Goal: Task Accomplishment & Management: Manage account settings

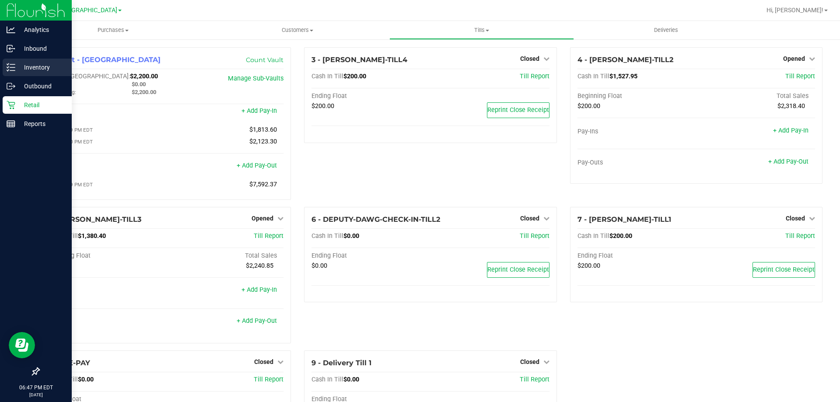
click at [17, 65] on p "Inventory" at bounding box center [41, 67] width 52 height 10
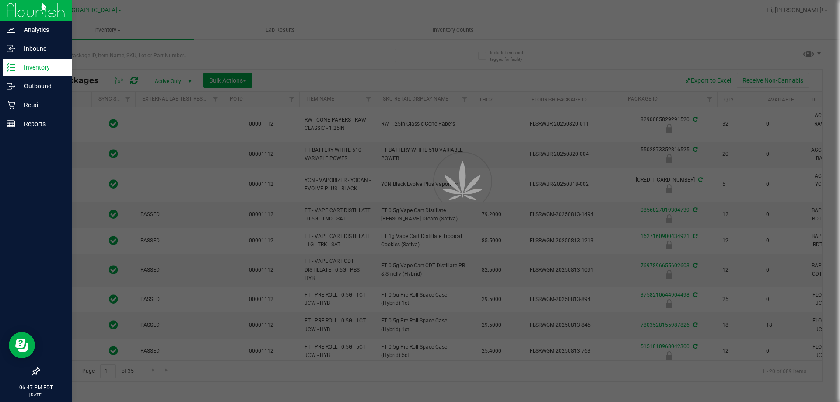
click at [89, 54] on div at bounding box center [420, 201] width 840 height 402
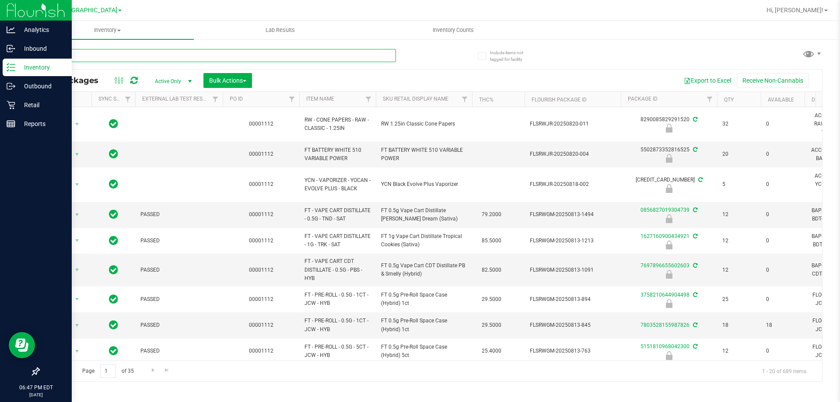
click at [89, 54] on input "text" at bounding box center [216, 55] width 357 height 13
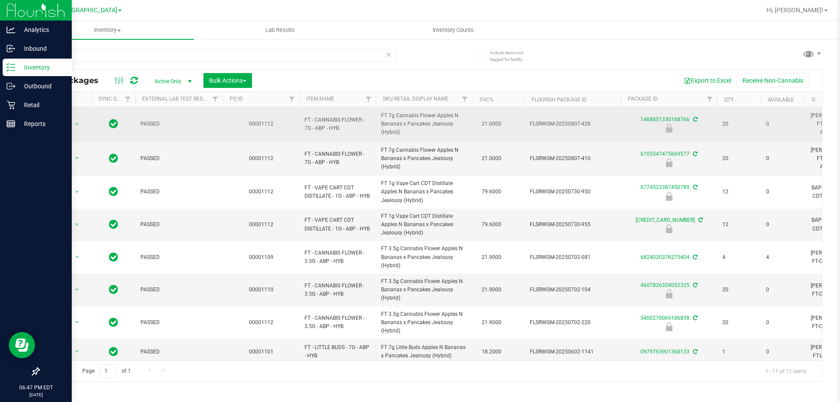
drag, startPoint x: 325, startPoint y: 127, endPoint x: 305, endPoint y: 120, distance: 20.9
click at [305, 120] on span "FT - CANNABIS FLOWER - 7G - ABP - HYB" at bounding box center [337, 124] width 66 height 17
copy span "FT - CANNABIS FLOWER - 7G - ABP"
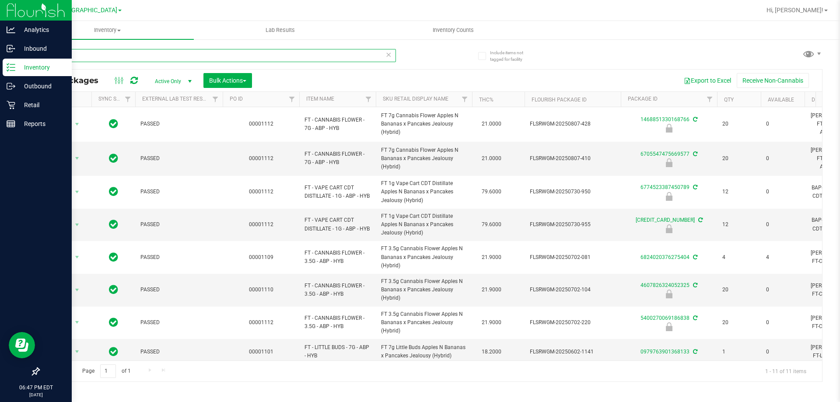
drag, startPoint x: 178, startPoint y: 59, endPoint x: 28, endPoint y: 70, distance: 150.9
click at [0, 73] on div "Analytics Inbound Inventory Outbound Retail Reports 06:47 PM EDT [DATE] 08/21 […" at bounding box center [420, 201] width 840 height 402
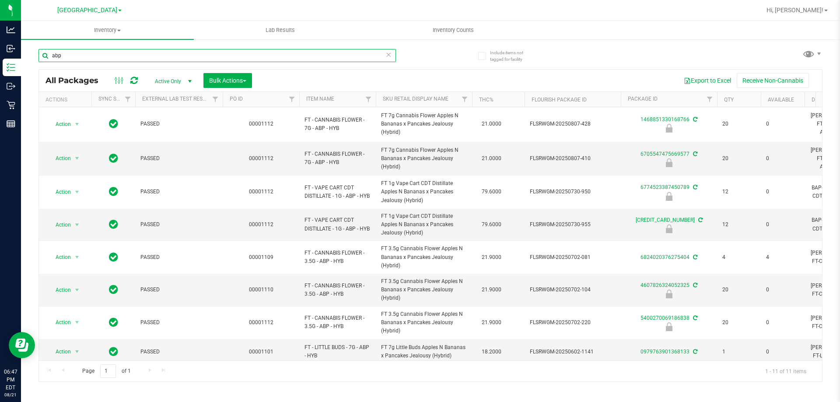
paste input "FT - CANNABIS FLOWER - 7G - ABP"
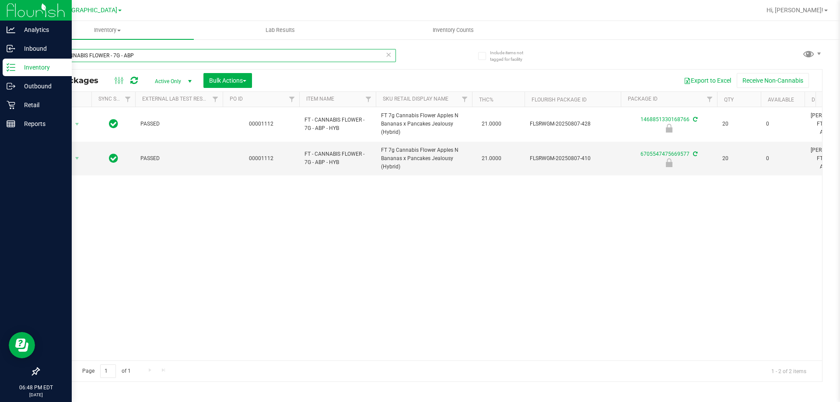
drag, startPoint x: 164, startPoint y: 54, endPoint x: 0, endPoint y: 73, distance: 164.7
click at [0, 73] on div "Analytics Inbound Inventory Outbound Retail Reports 06:48 PM EDT [DATE] 08/21 […" at bounding box center [420, 201] width 840 height 402
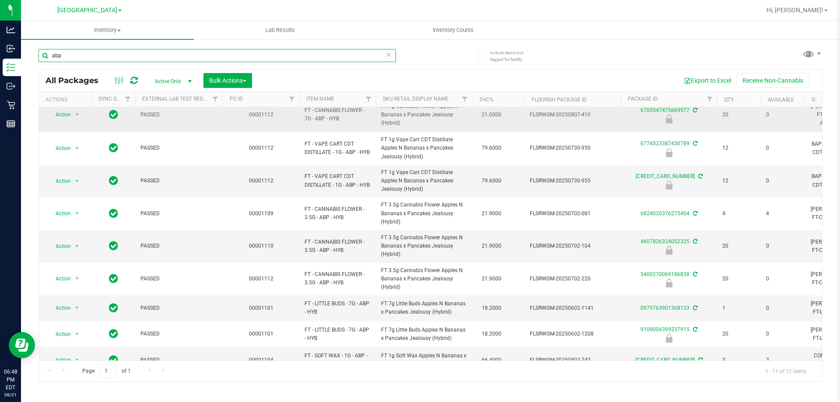
scroll to position [85, 0]
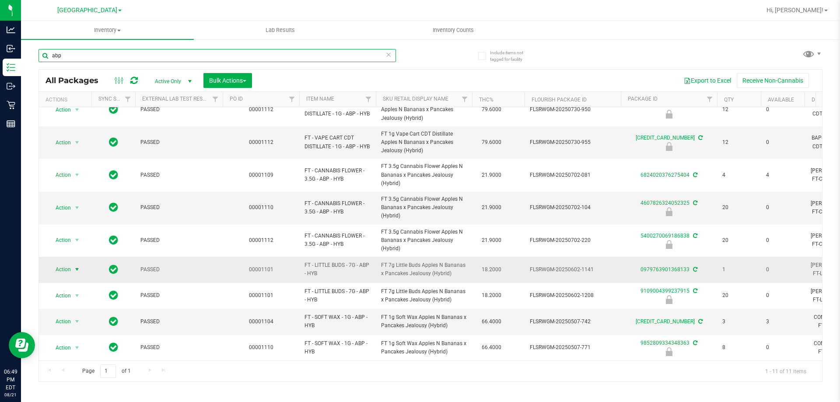
type input "abp"
click at [78, 266] on span "select" at bounding box center [76, 269] width 7 height 7
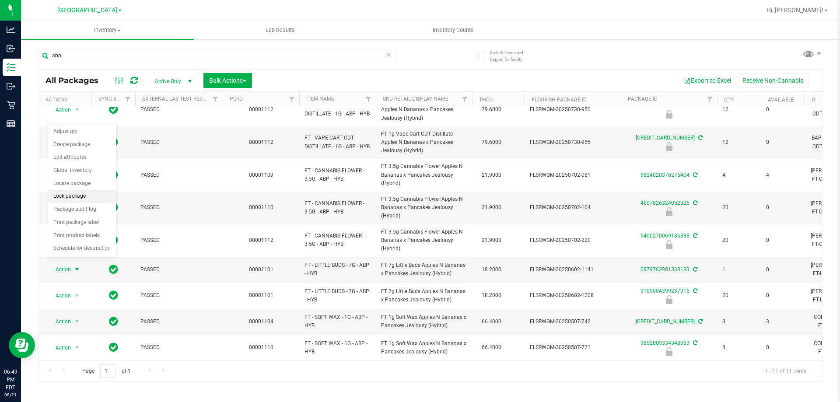
click at [81, 198] on li "Lock package" at bounding box center [82, 196] width 68 height 13
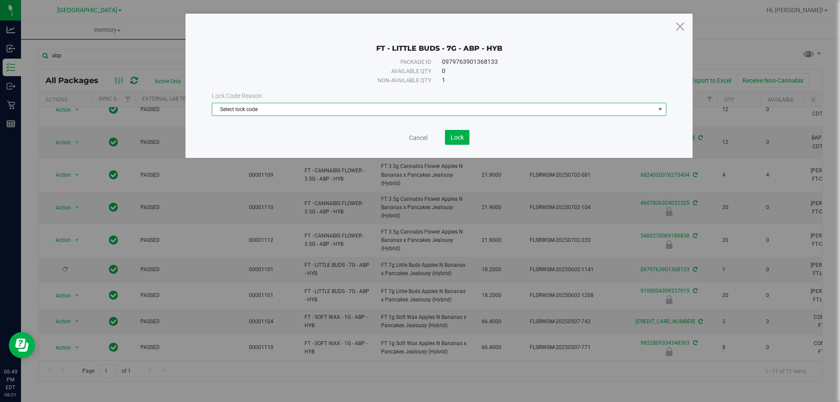
click at [377, 110] on span "Select lock code" at bounding box center [433, 109] width 443 height 12
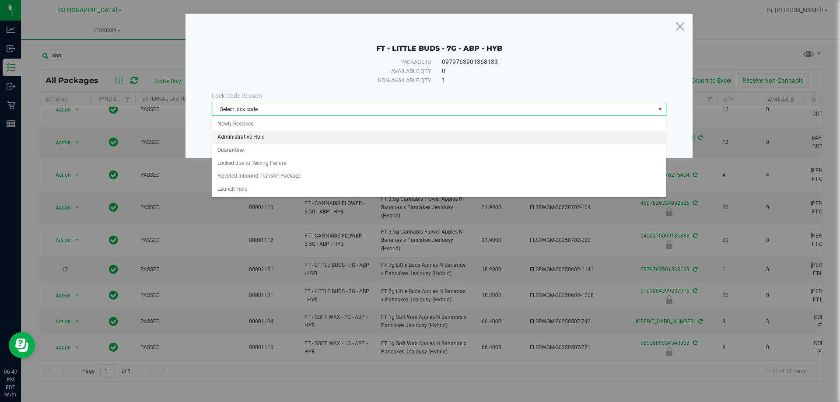
click at [354, 133] on li "Administrative Hold" at bounding box center [439, 137] width 454 height 13
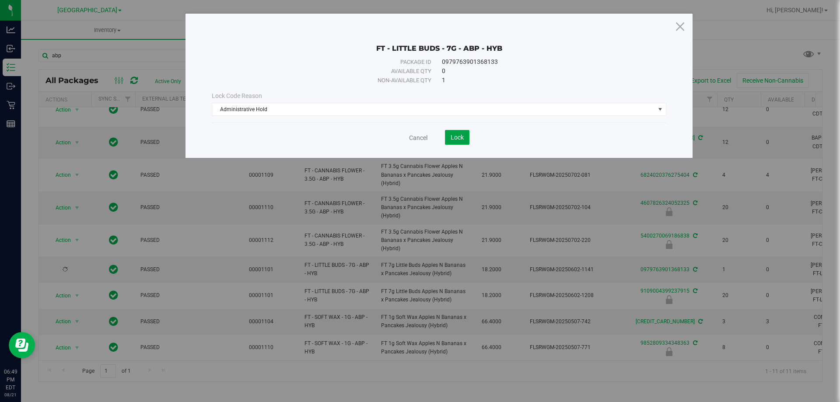
click at [464, 141] on button "Lock" at bounding box center [457, 137] width 24 height 15
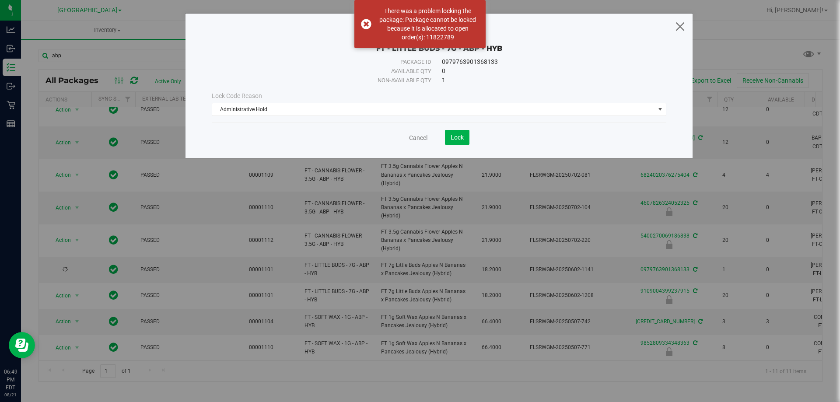
click at [682, 26] on icon at bounding box center [680, 26] width 12 height 21
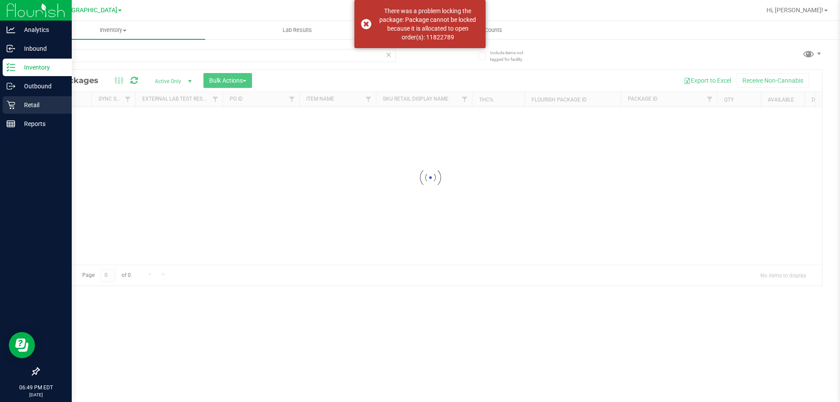
click at [11, 101] on icon at bounding box center [11, 105] width 9 height 9
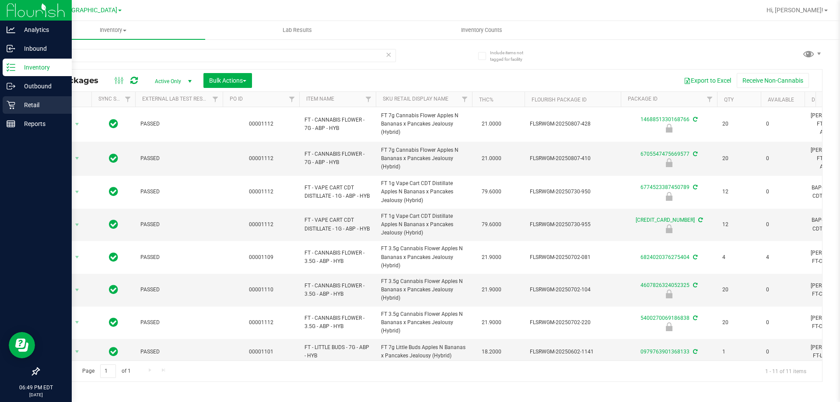
click at [14, 102] on icon at bounding box center [11, 105] width 9 height 9
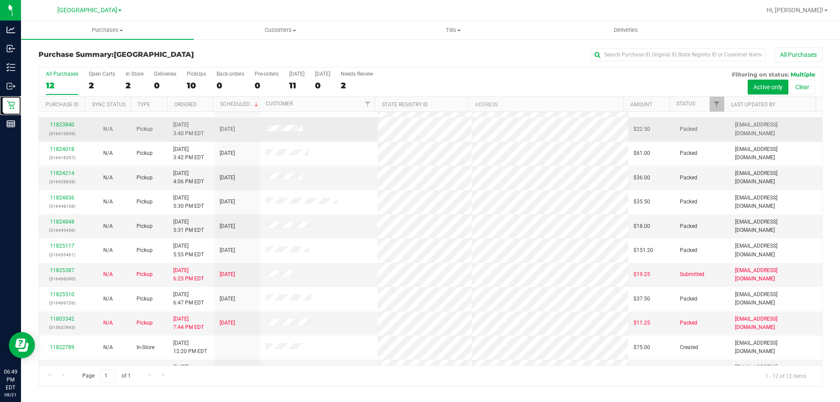
scroll to position [37, 0]
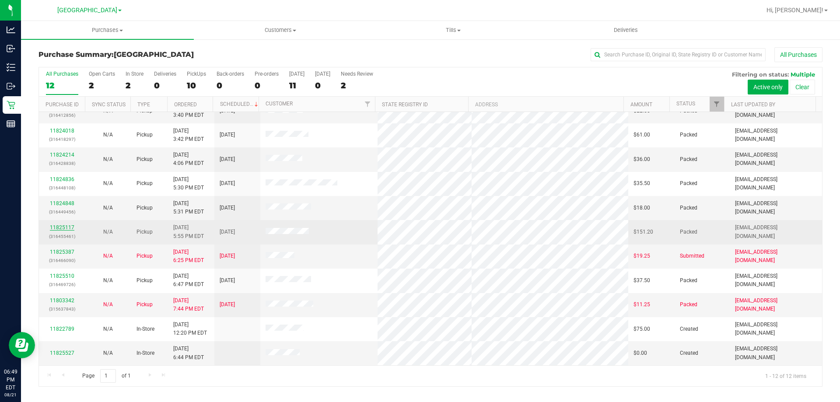
click at [63, 229] on link "11825117" at bounding box center [62, 227] width 24 height 6
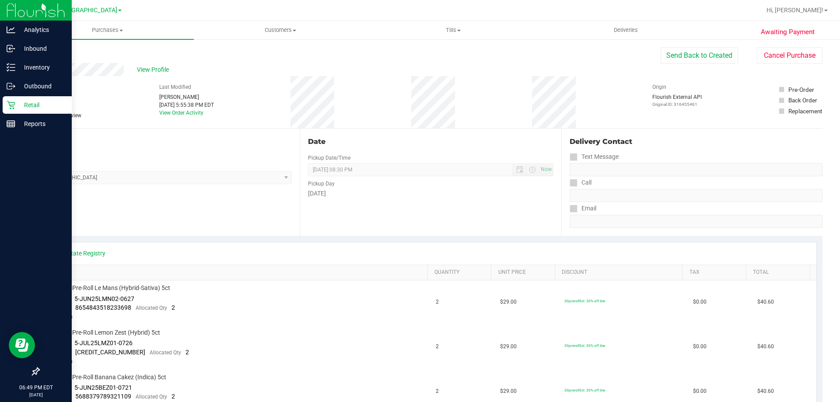
click at [11, 102] on icon at bounding box center [11, 105] width 8 height 8
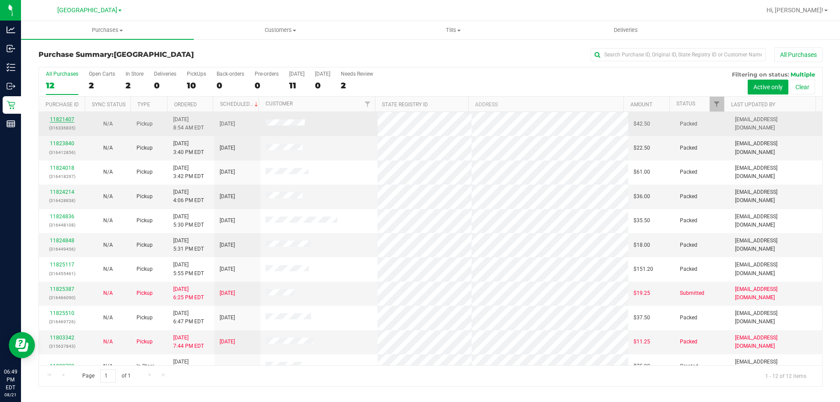
click at [73, 121] on link "11821407" at bounding box center [62, 119] width 24 height 6
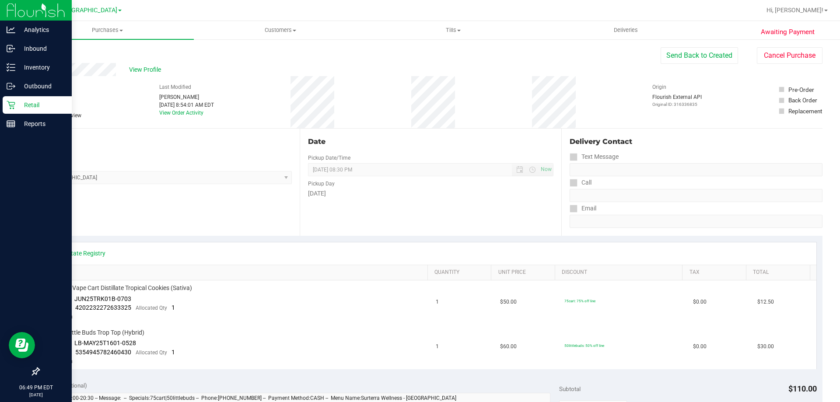
click at [14, 106] on icon at bounding box center [11, 105] width 9 height 9
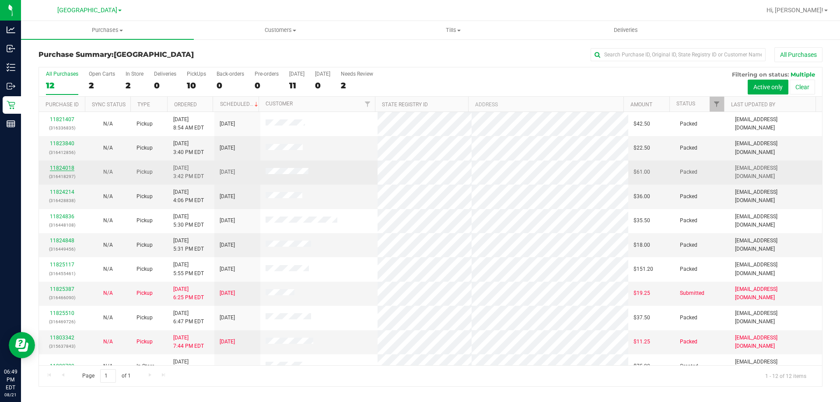
click at [71, 171] on link "11824018" at bounding box center [62, 168] width 24 height 6
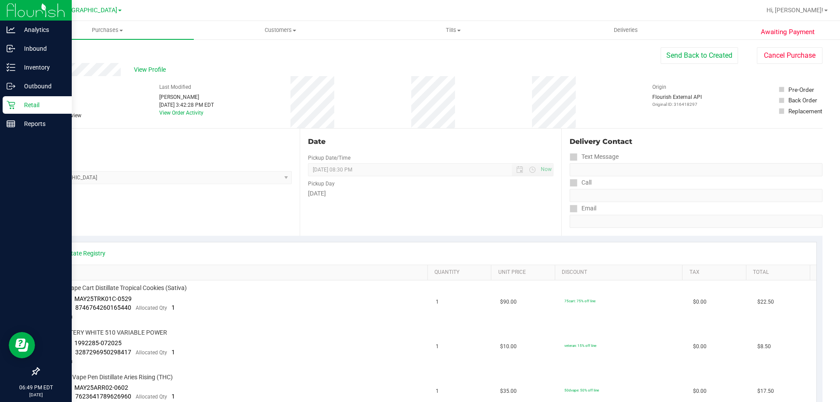
click at [16, 107] on p "Retail" at bounding box center [41, 105] width 52 height 10
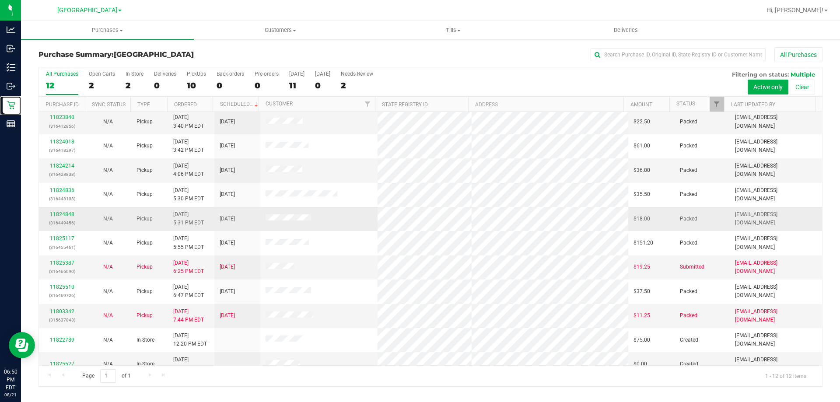
scroll to position [37, 0]
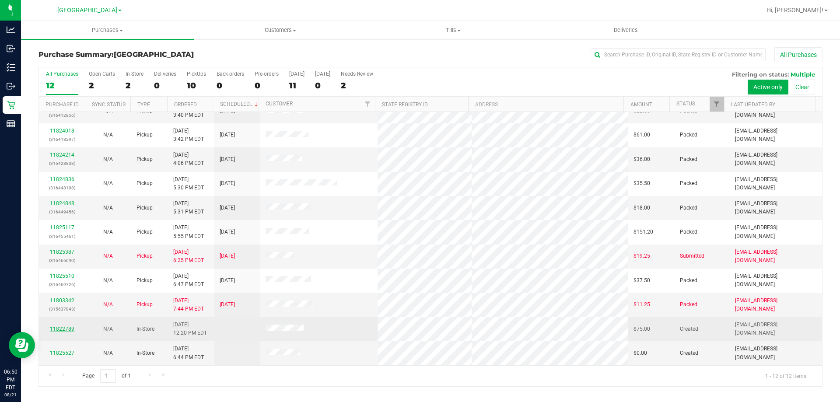
click at [70, 331] on link "11822789" at bounding box center [62, 329] width 24 height 6
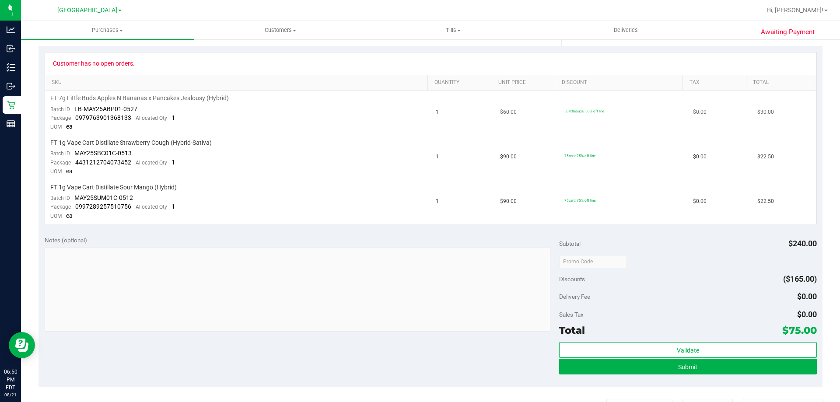
scroll to position [219, 0]
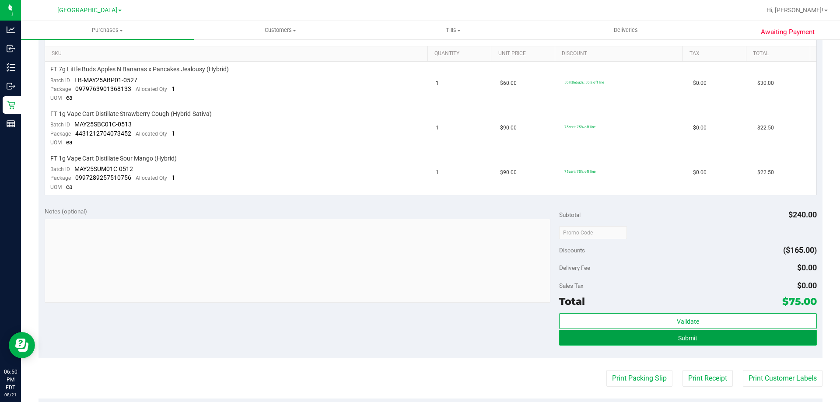
click at [688, 336] on span "Submit" at bounding box center [687, 338] width 19 height 7
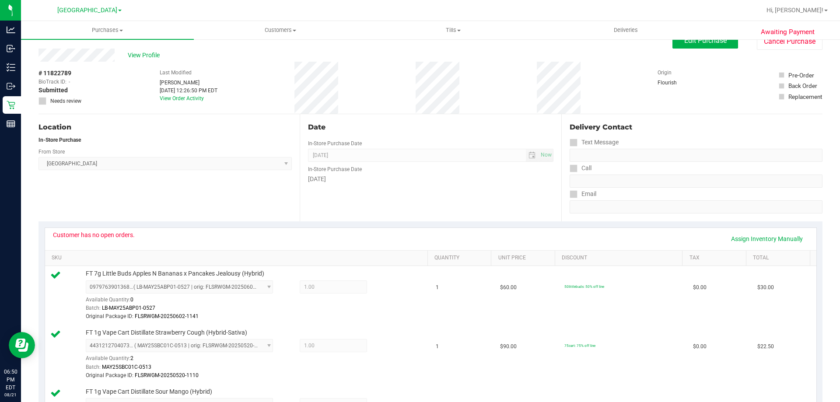
scroll to position [0, 0]
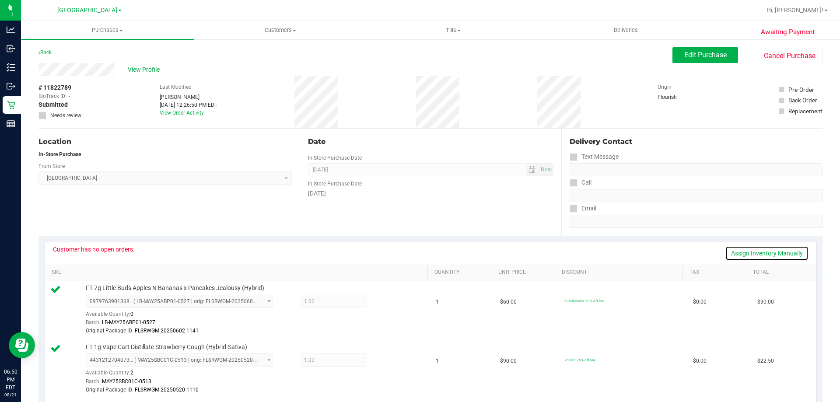
click at [751, 250] on link "Assign Inventory Manually" at bounding box center [766, 253] width 83 height 15
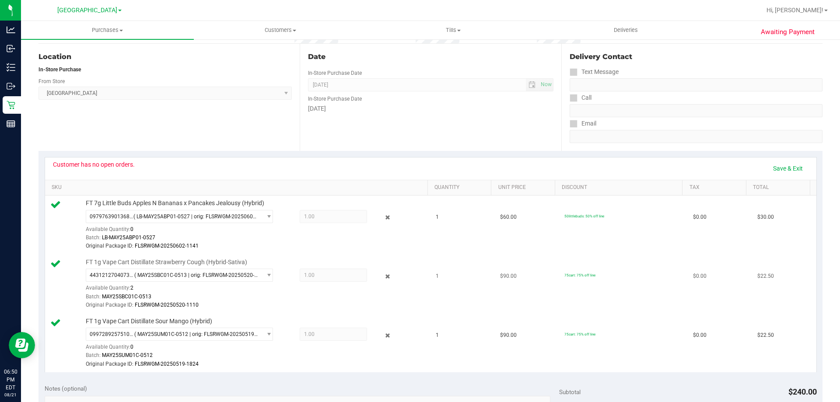
scroll to position [87, 0]
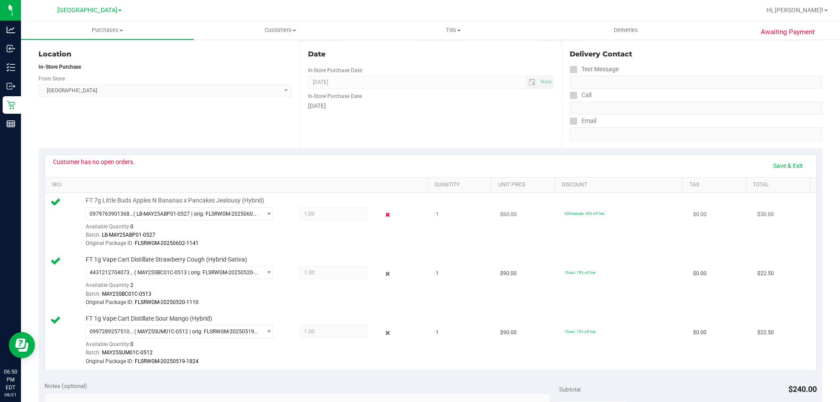
click at [384, 217] on icon at bounding box center [387, 215] width 9 height 10
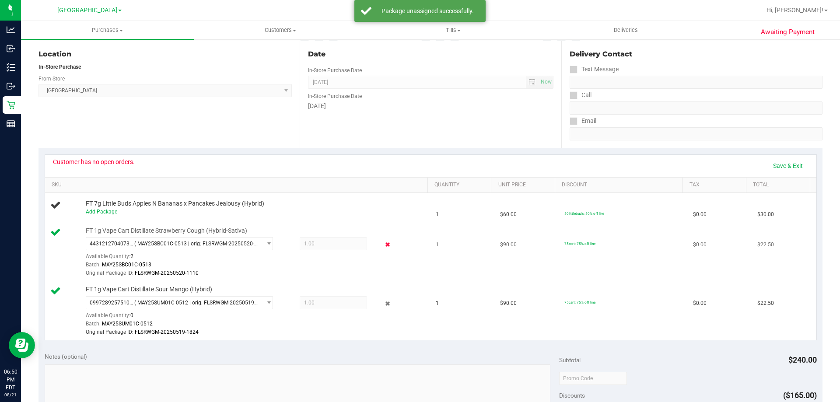
click at [384, 246] on icon at bounding box center [387, 245] width 9 height 10
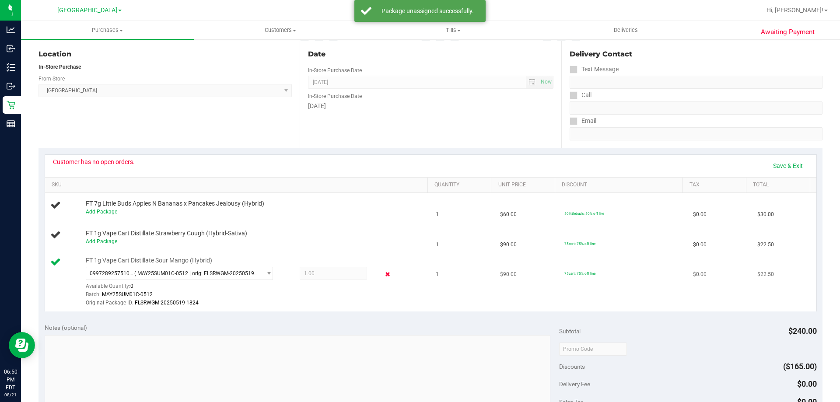
click at [383, 276] on icon at bounding box center [387, 274] width 9 height 10
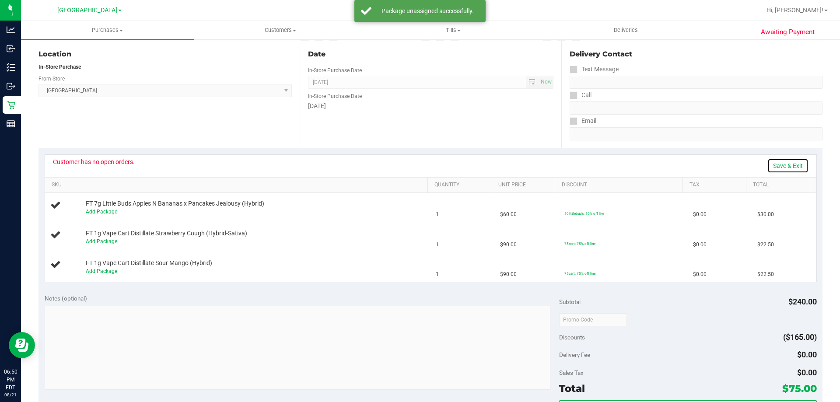
click at [768, 169] on link "Save & Exit" at bounding box center [787, 165] width 41 height 15
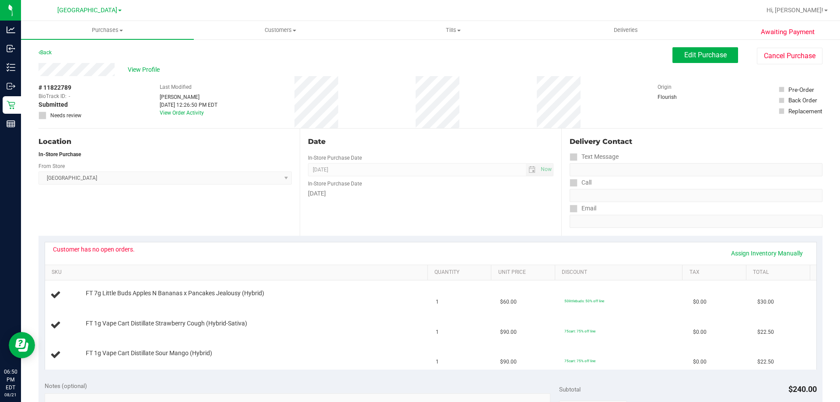
click at [244, 62] on div "Back Edit Purchase Cancel Purchase" at bounding box center [430, 55] width 784 height 16
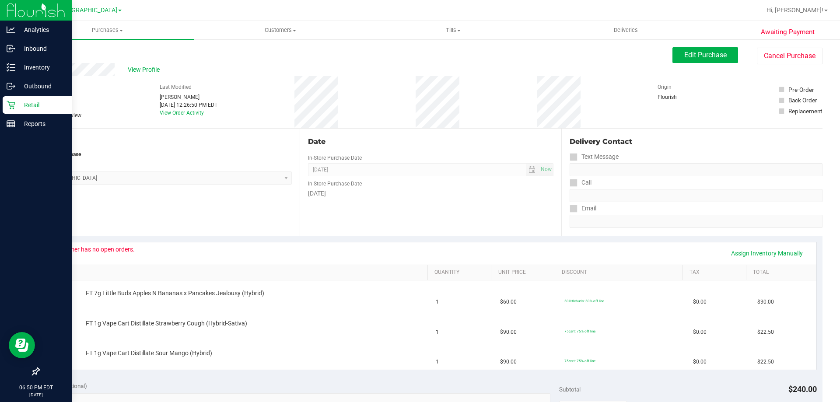
click at [5, 103] on div "Retail" at bounding box center [37, 104] width 69 height 17
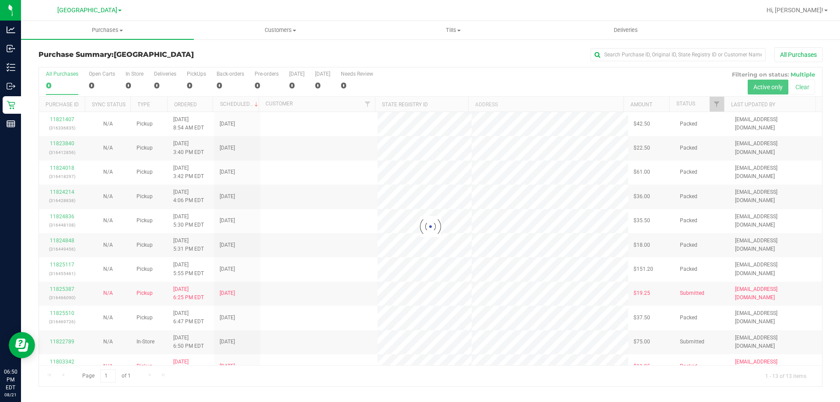
click at [418, 59] on div "All Purchases" at bounding box center [561, 54] width 523 height 15
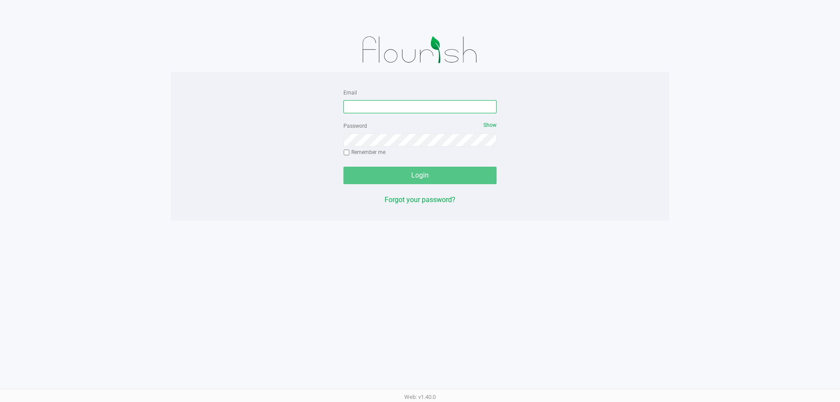
click at [390, 112] on input "Email" at bounding box center [419, 106] width 153 height 13
type input "[EMAIL_ADDRESS][DOMAIN_NAME]"
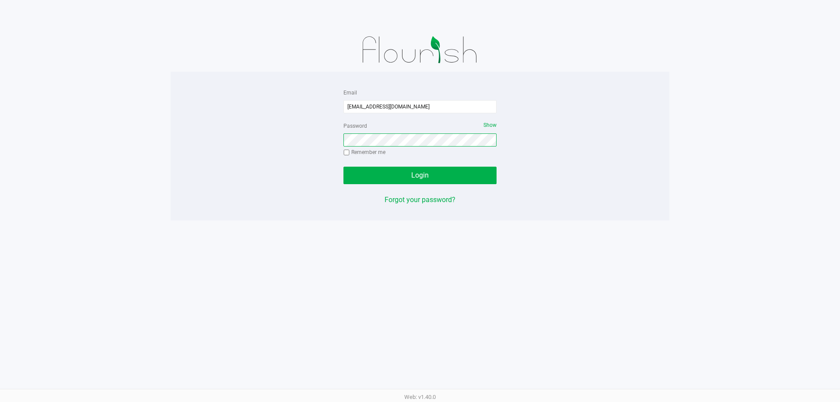
click at [343, 167] on button "Login" at bounding box center [419, 175] width 153 height 17
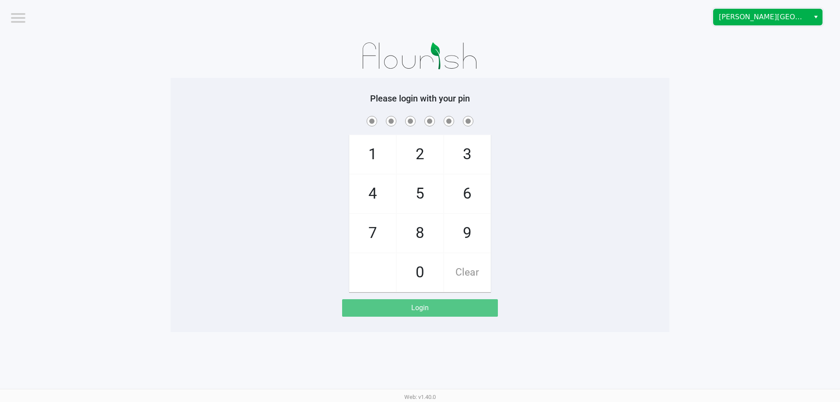
click at [793, 11] on span "[PERSON_NAME][GEOGRAPHIC_DATA]" at bounding box center [761, 17] width 96 height 16
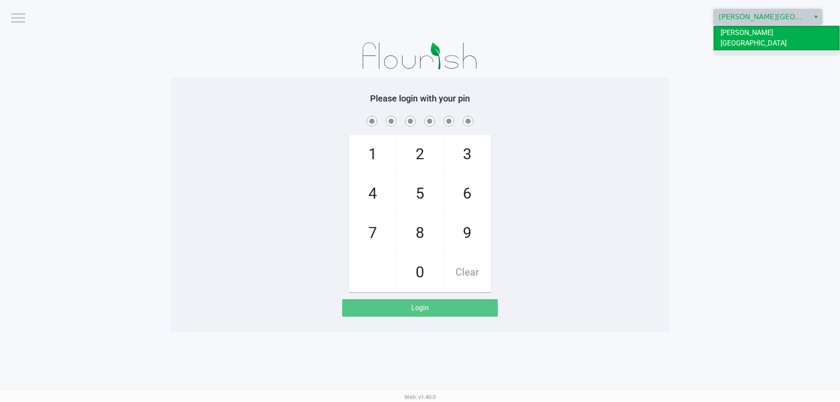
click at [780, 50] on li "[GEOGRAPHIC_DATA]" at bounding box center [776, 57] width 126 height 14
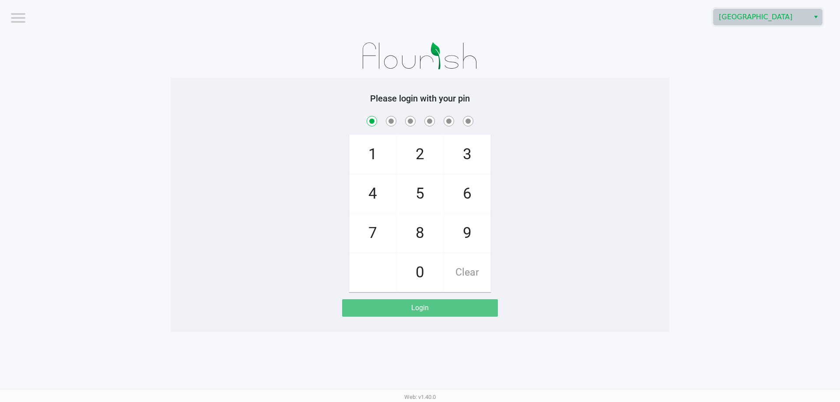
checkbox input "true"
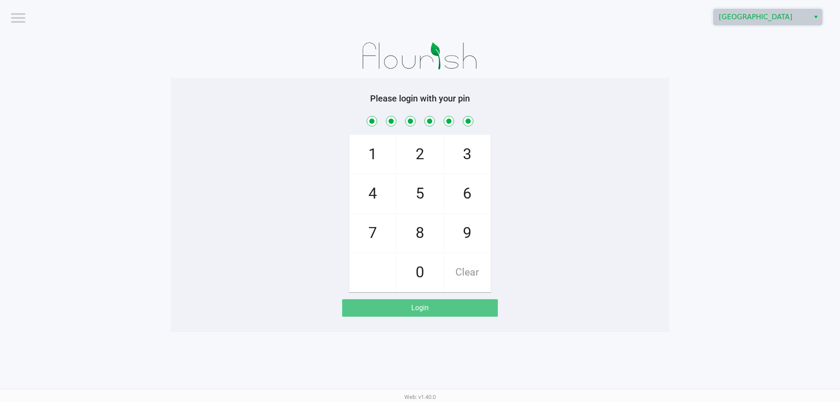
checkbox input "true"
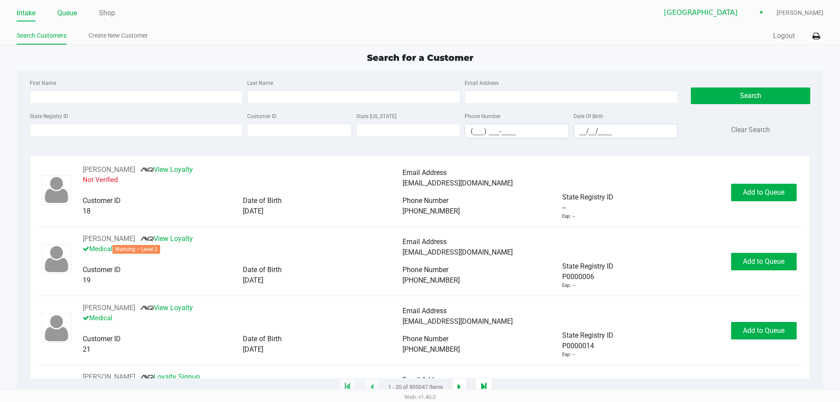
click at [70, 10] on link "Queue" at bounding box center [67, 13] width 20 height 12
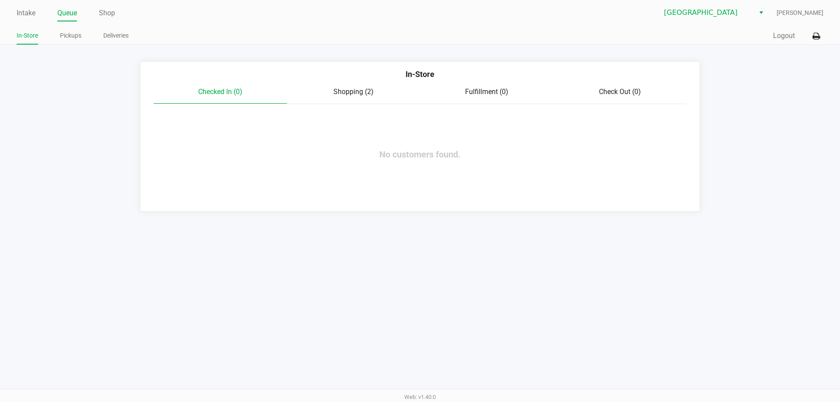
click at [350, 92] on span "Shopping (2)" at bounding box center [353, 91] width 40 height 8
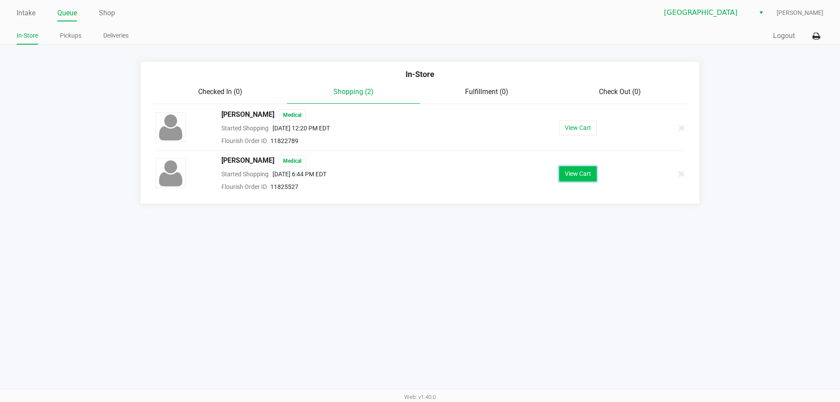
click at [576, 171] on button "View Cart" at bounding box center [578, 173] width 38 height 15
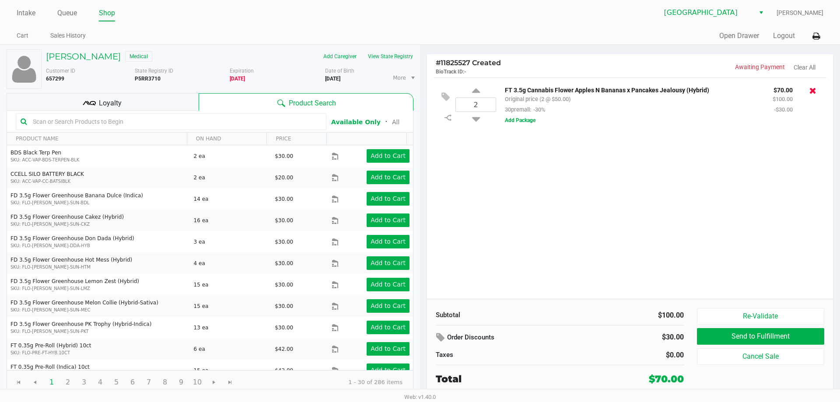
click at [814, 92] on icon at bounding box center [812, 90] width 7 height 9
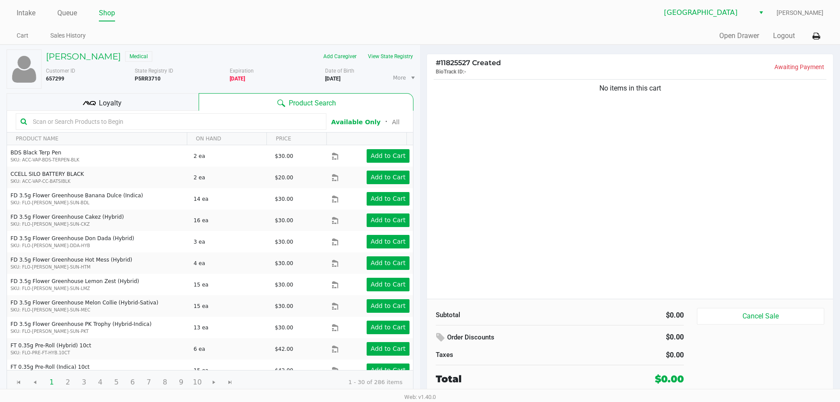
click at [147, 126] on input "text" at bounding box center [175, 121] width 292 height 13
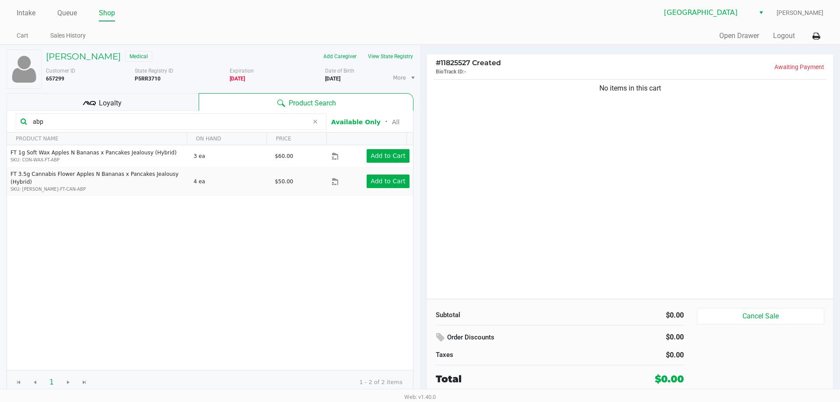
type input "abp"
click at [611, 150] on div "No items in this cart" at bounding box center [630, 187] width 406 height 221
